Goal: Transaction & Acquisition: Purchase product/service

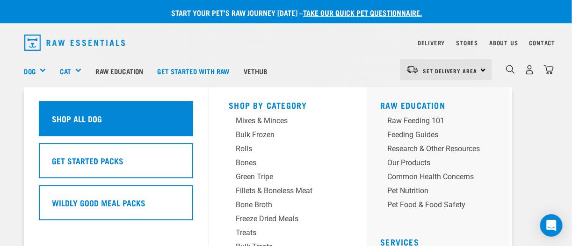
click at [56, 121] on h5 "Shop All Dog" at bounding box center [77, 119] width 50 height 12
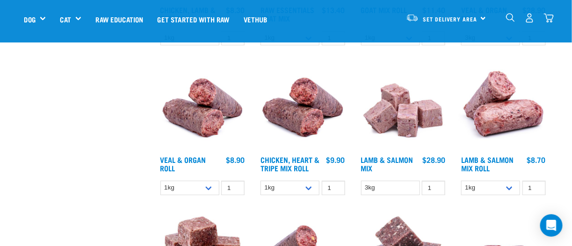
scroll to position [888, 0]
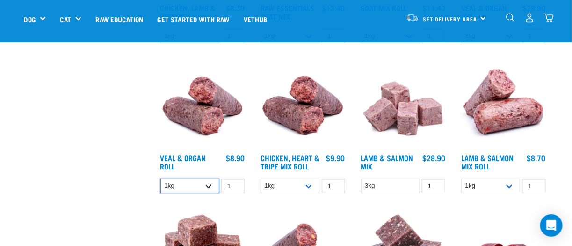
click at [210, 184] on select "1kg Bulk (10kg)" at bounding box center [189, 186] width 59 height 14
select select "920"
click at [160, 179] on select "1kg Bulk (10kg)" at bounding box center [189, 186] width 59 height 14
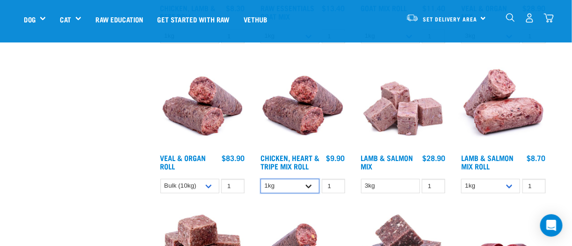
click at [312, 183] on select "1kg Bulk (10kg)" at bounding box center [289, 186] width 59 height 14
select select "912"
click at [260, 179] on select "1kg Bulk (10kg)" at bounding box center [289, 186] width 59 height 14
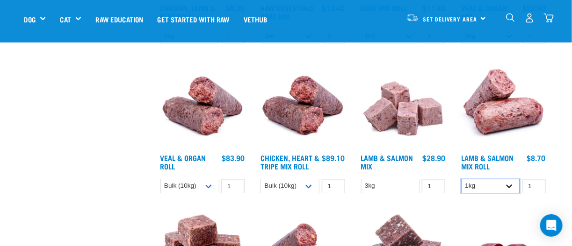
click at [510, 186] on select "1kg Bulk (10kg)" at bounding box center [490, 186] width 59 height 14
select select "913"
click at [461, 179] on select "1kg Bulk (10kg)" at bounding box center [490, 186] width 59 height 14
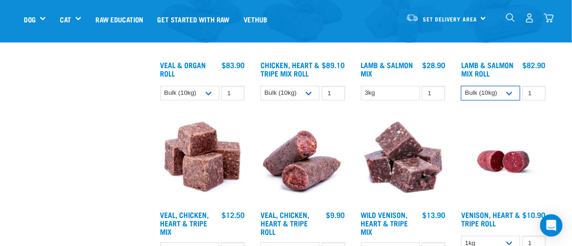
scroll to position [1075, 0]
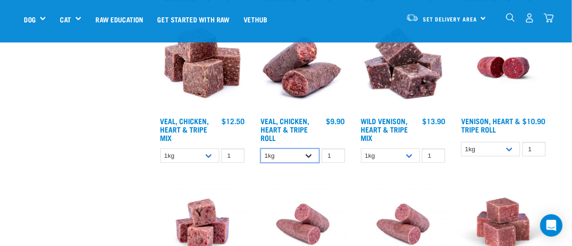
click at [310, 154] on select "1kg Bulk (10kg)" at bounding box center [289, 156] width 59 height 14
select select "176976"
click at [260, 149] on select "1kg Bulk (10kg)" at bounding box center [289, 156] width 59 height 14
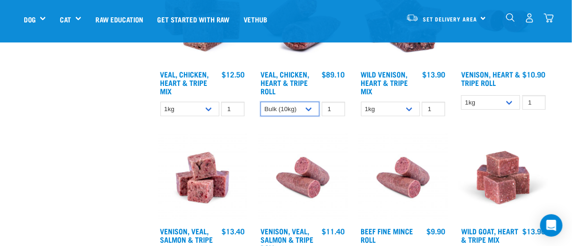
scroll to position [1168, 0]
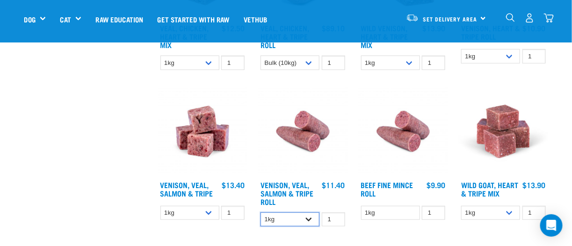
click at [308, 216] on select "1kg Bulk (10kg)" at bounding box center [289, 220] width 59 height 14
select select "336057"
click at [260, 213] on select "1kg Bulk (10kg)" at bounding box center [289, 220] width 59 height 14
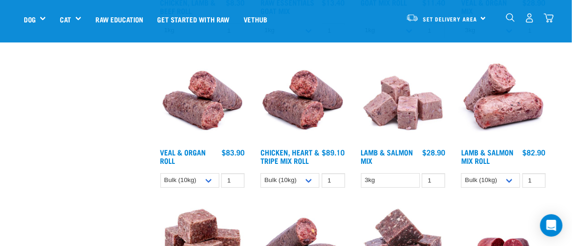
scroll to position [888, 0]
